Goal: Information Seeking & Learning: Learn about a topic

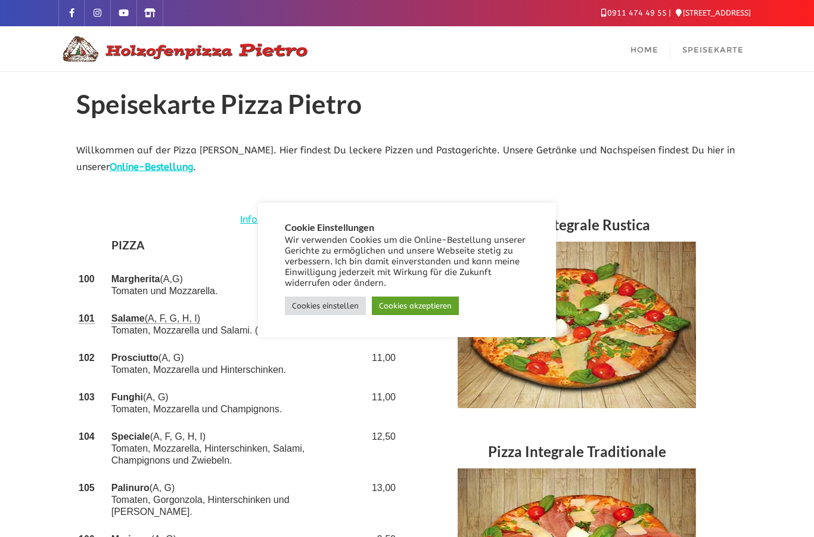
click at [345, 301] on link "Cookies einstellen" at bounding box center [325, 305] width 81 height 18
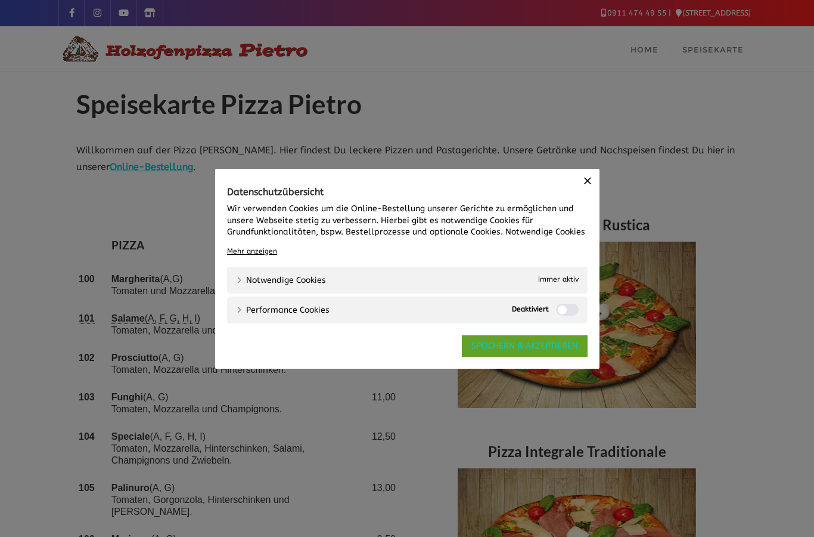
click at [526, 341] on link "SPEICHERN & AKZEPTIEREN" at bounding box center [525, 345] width 126 height 21
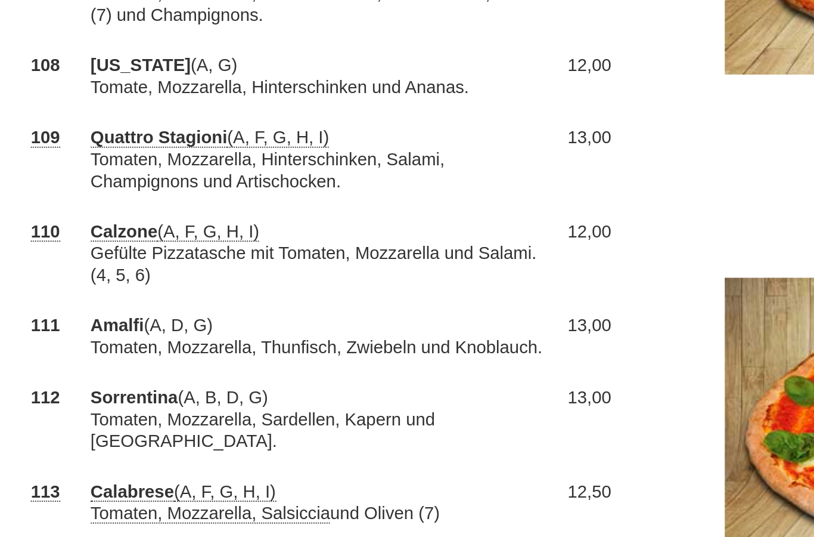
scroll to position [377, 0]
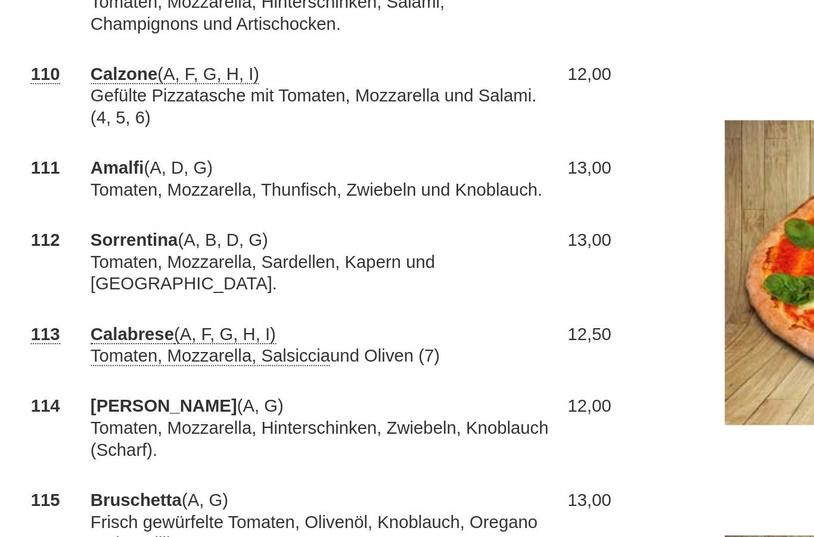
click at [302, 426] on td "Pavarotti (A, G) Tomaten, Mozzarella, Hinterschinken, Zwiebeln, Knoblauch (Scha…" at bounding box center [237, 451] width 257 height 51
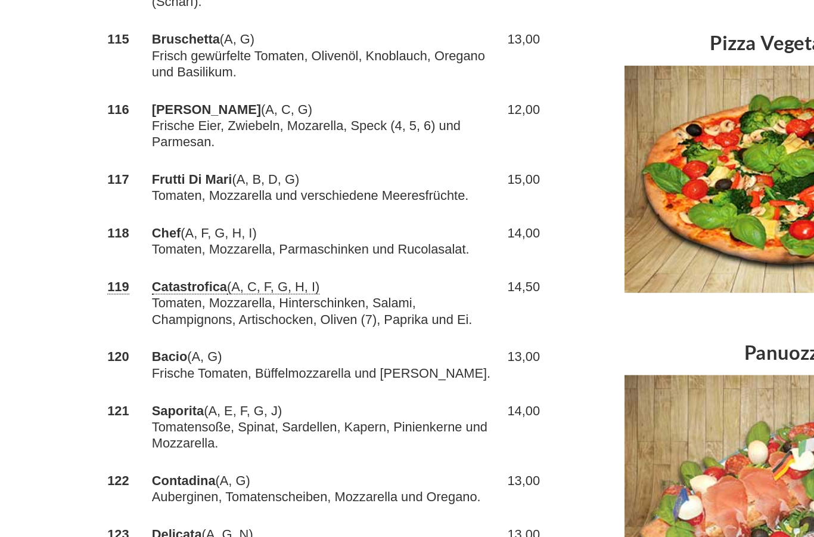
scroll to position [817, 0]
click at [356, 356] on td "Bacio (A, G) Frische Tomaten, Büffelmozzarella und Paprika." at bounding box center [237, 375] width 257 height 39
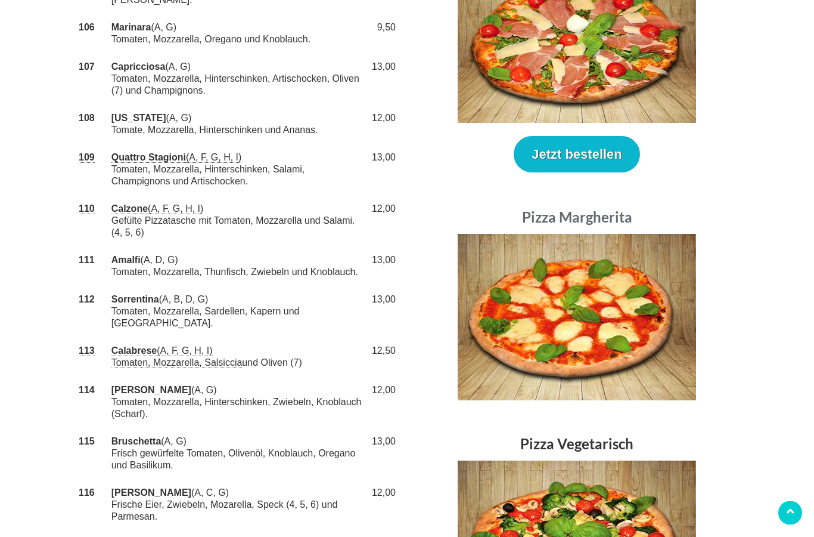
scroll to position [0, 0]
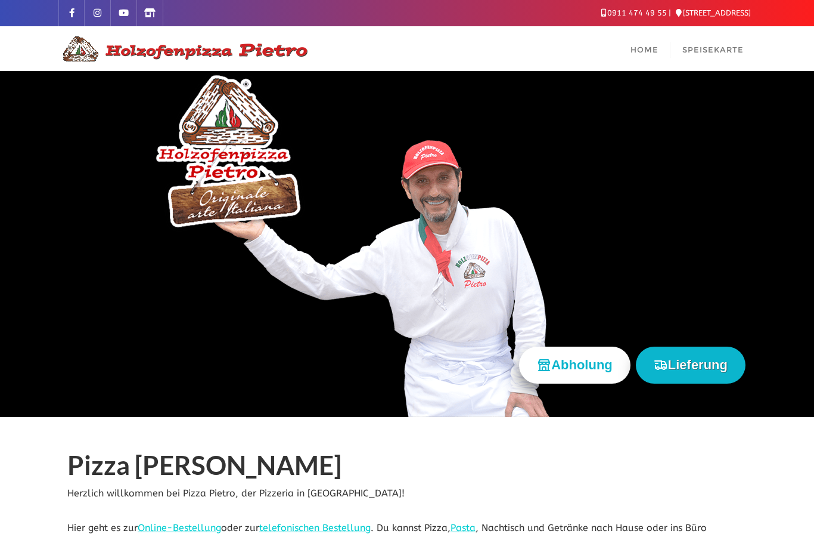
click at [647, 55] on link "Home" at bounding box center [645, 48] width 52 height 45
